Goal: Information Seeking & Learning: Learn about a topic

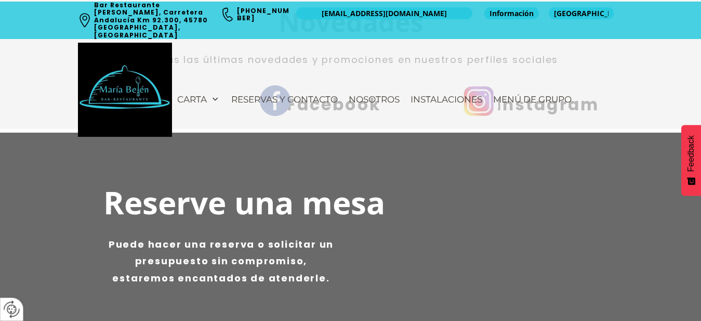
scroll to position [1348, 0]
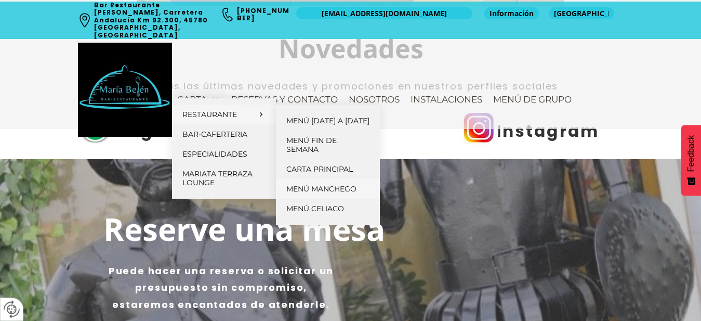
click at [307, 193] on span "Menú Manchego" at bounding box center [321, 188] width 70 height 9
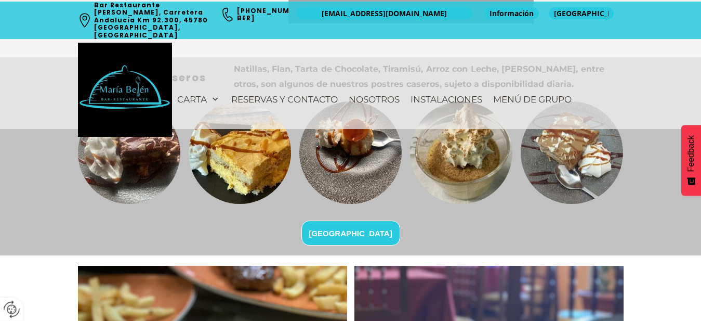
scroll to position [875, 0]
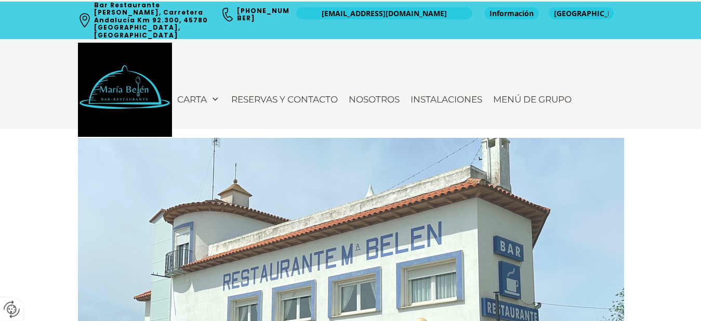
scroll to position [1348, 0]
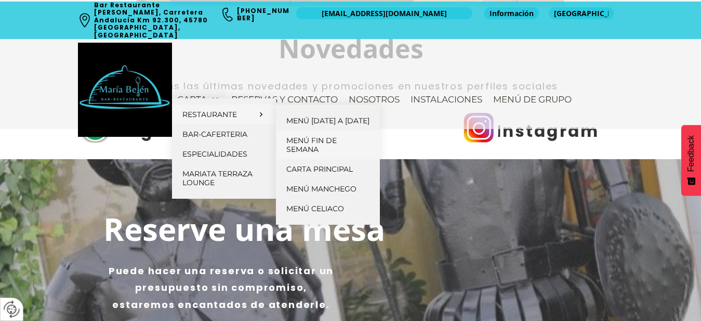
click at [304, 154] on span "Menú fin de semana" at bounding box center [311, 145] width 50 height 18
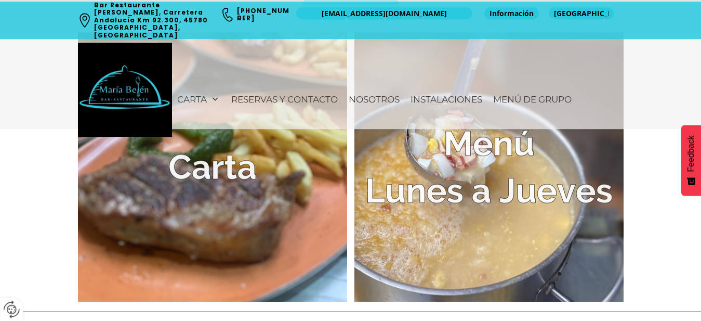
scroll to position [2173, 0]
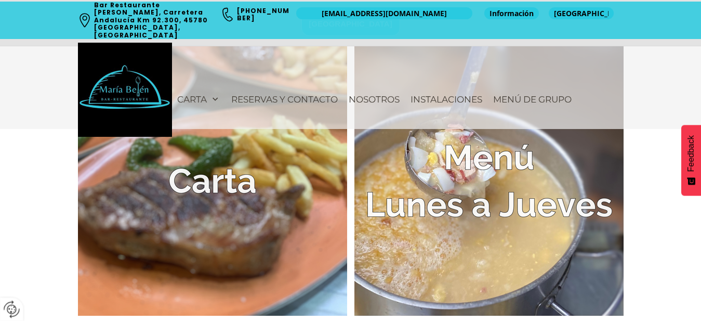
click at [231, 179] on img at bounding box center [212, 180] width 269 height 269
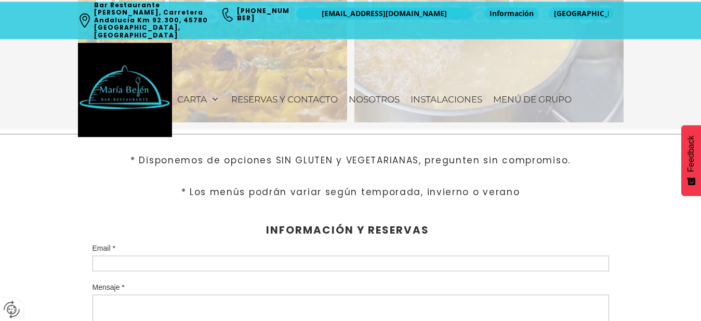
scroll to position [2385, 0]
